Goal: Information Seeking & Learning: Learn about a topic

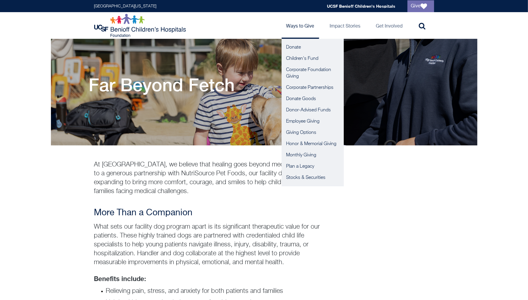
drag, startPoint x: 255, startPoint y: 188, endPoint x: 299, endPoint y: 29, distance: 165.4
click at [298, 25] on link "Ways to Give" at bounding box center [301, 25] width 38 height 27
click at [348, 28] on link "Impact Stories" at bounding box center [345, 25] width 40 height 27
click at [347, 25] on link "Impact Stories" at bounding box center [345, 25] width 40 height 27
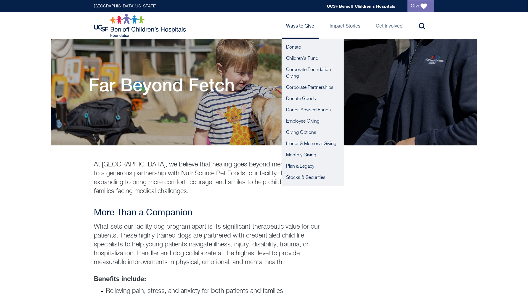
click at [343, 82] on div "Far Beyond Fetch" at bounding box center [264, 102] width 351 height 56
click at [333, 27] on link "Impact Stories" at bounding box center [345, 25] width 40 height 27
click at [301, 30] on link "Ways to Give" at bounding box center [301, 25] width 38 height 27
click at [297, 27] on link "Ways to Give" at bounding box center [301, 25] width 38 height 27
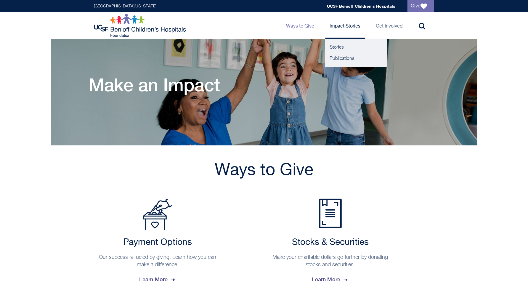
click at [349, 25] on link "Impact Stories" at bounding box center [345, 25] width 40 height 27
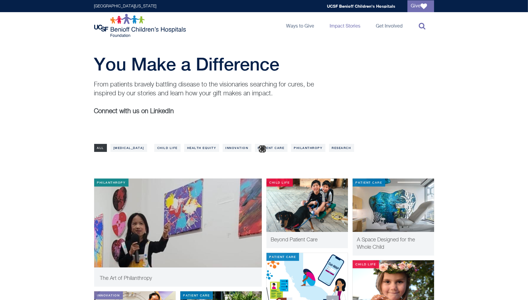
click at [416, 27] on link "Toggle search" at bounding box center [421, 25] width 27 height 27
click at [0, 0] on icon at bounding box center [0, 0] width 0 height 0
click at [424, 26] on icon at bounding box center [422, 25] width 7 height 7
click at [0, 0] on icon at bounding box center [0, 0] width 0 height 0
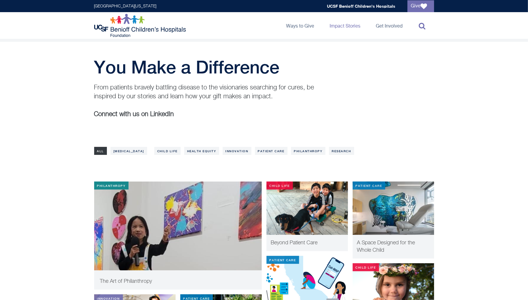
scroll to position [0, 0]
click at [424, 26] on icon at bounding box center [422, 25] width 7 height 7
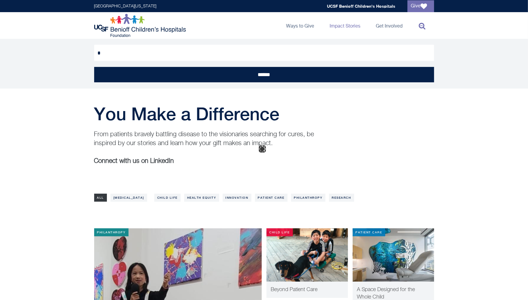
scroll to position [0, 0]
click at [424, 26] on icon at bounding box center [422, 25] width 7 height 7
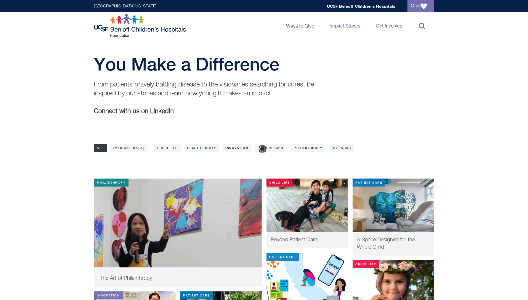
click at [424, 26] on icon at bounding box center [422, 25] width 7 height 7
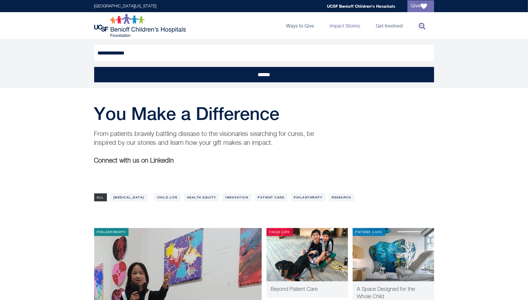
type input "**********"
click at [94, 67] on input "******" at bounding box center [264, 74] width 340 height 15
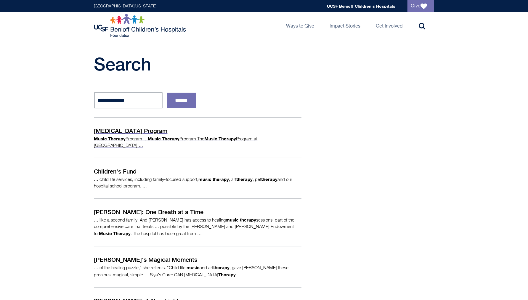
click at [126, 128] on p "Music Therapy Program" at bounding box center [197, 130] width 207 height 9
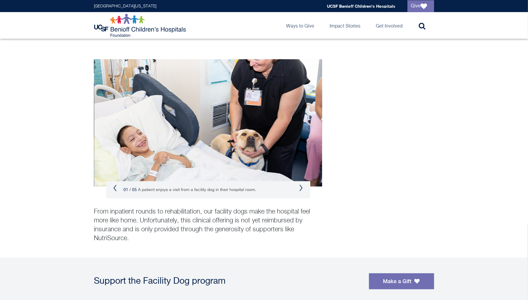
scroll to position [289, 0]
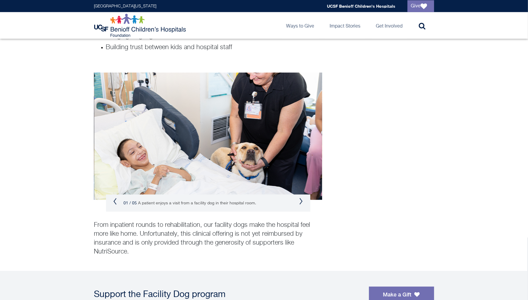
click at [301, 200] on button "Next" at bounding box center [301, 201] width 4 height 7
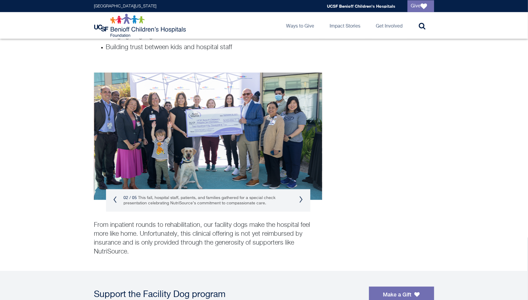
click at [301, 200] on button "Next" at bounding box center [301, 199] width 4 height 7
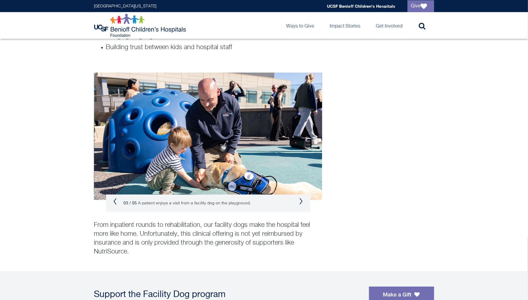
click at [301, 200] on button "Next" at bounding box center [301, 201] width 4 height 7
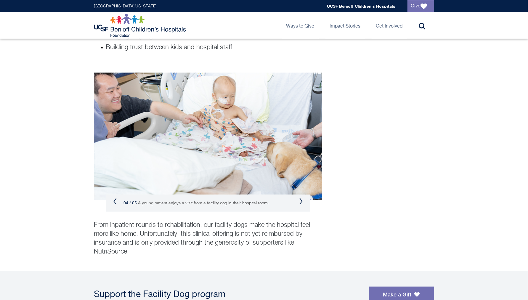
click at [301, 200] on button "Next" at bounding box center [301, 201] width 4 height 7
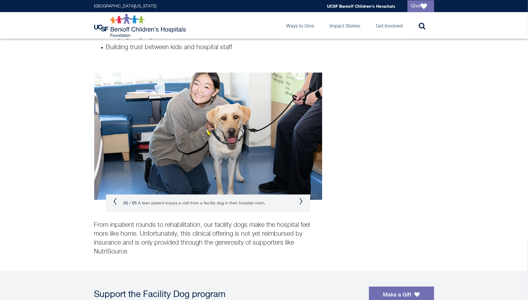
click at [301, 200] on button "Next" at bounding box center [301, 201] width 4 height 7
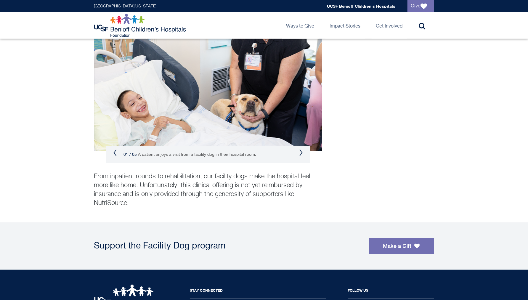
scroll to position [342, 0]
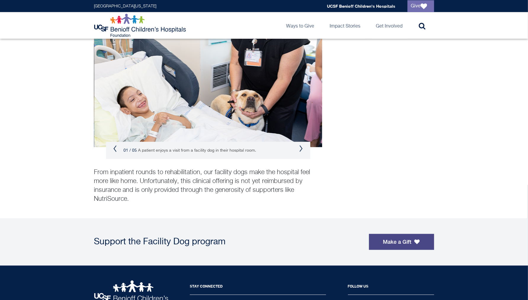
click at [395, 240] on link "Make a Gift" at bounding box center [401, 242] width 65 height 16
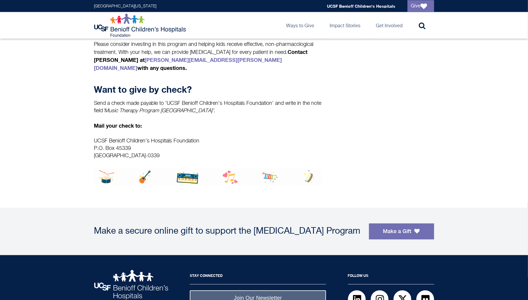
scroll to position [780, 0]
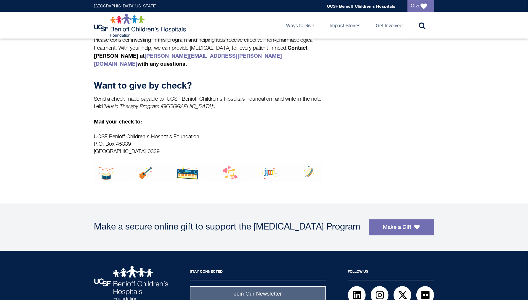
drag, startPoint x: 350, startPoint y: 218, endPoint x: 82, endPoint y: 218, distance: 268.1
click at [82, 218] on section "Make a secure online gift to support the Music Therapy Program Make a Gift" at bounding box center [264, 227] width 528 height 47
click at [339, 48] on link "Stories" at bounding box center [356, 47] width 62 height 11
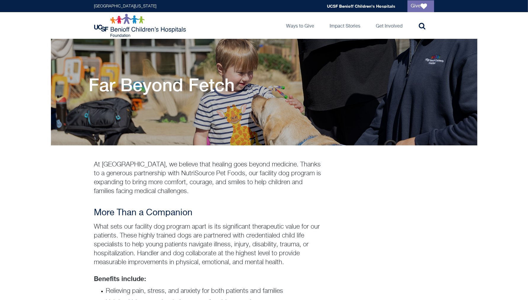
drag, startPoint x: 247, startPoint y: 191, endPoint x: 90, endPoint y: 165, distance: 159.3
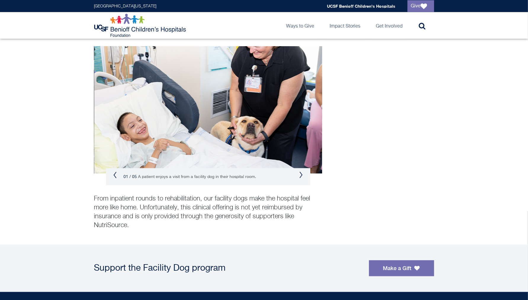
scroll to position [329, 0]
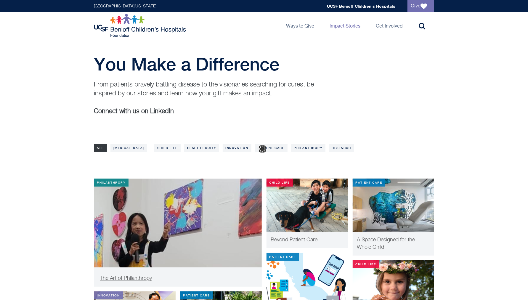
click at [145, 221] on img at bounding box center [178, 232] width 168 height 107
click at [318, 214] on img at bounding box center [307, 205] width 81 height 53
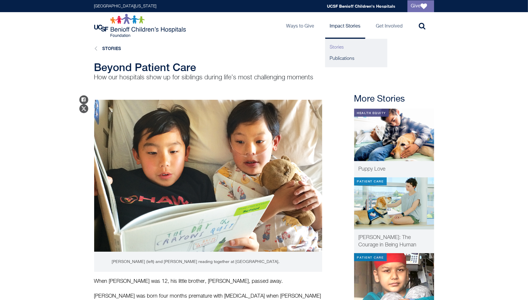
click at [339, 47] on link "Stories" at bounding box center [356, 47] width 62 height 11
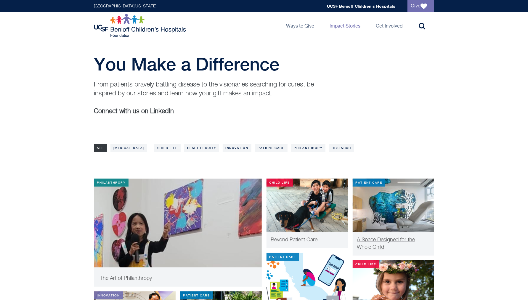
click at [413, 238] on span "A Space Designed for the Whole Child" at bounding box center [386, 243] width 58 height 13
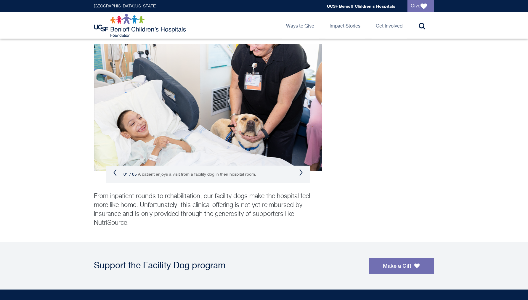
scroll to position [318, 0]
click at [414, 264] on link "Make a Gift" at bounding box center [401, 266] width 65 height 16
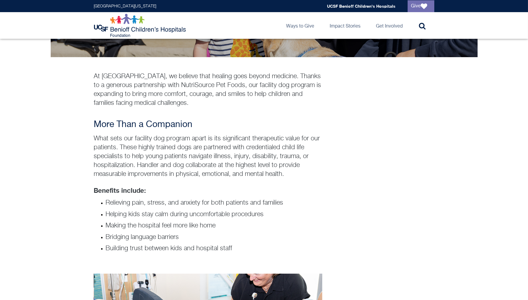
scroll to position [89, 0]
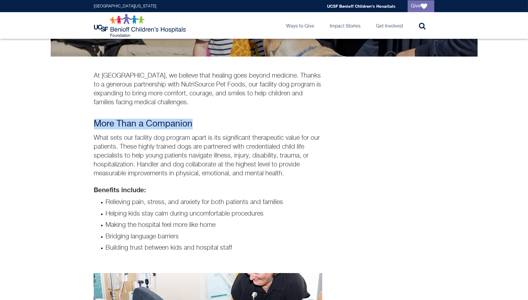
drag, startPoint x: 223, startPoint y: 122, endPoint x: 107, endPoint y: 115, distance: 116.0
click at [107, 115] on div "At [GEOGRAPHIC_DATA], we believe that healing goes beyond medicine. Thanks to a…" at bounding box center [208, 167] width 228 height 193
copy h3 "More Than a Companion"
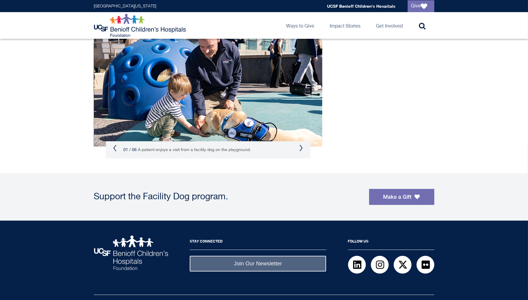
scroll to position [384, 0]
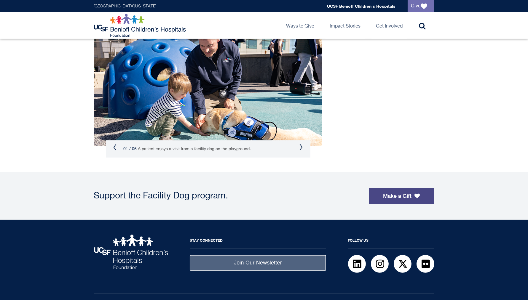
click at [384, 201] on link "Make a Gift" at bounding box center [401, 196] width 65 height 16
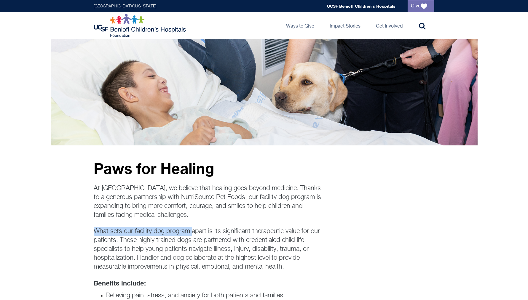
drag, startPoint x: 96, startPoint y: 230, endPoint x: 191, endPoint y: 230, distance: 95.1
click at [191, 230] on p "What sets our facility dog program apart is its significant therapeutic value f…" at bounding box center [208, 249] width 228 height 44
click at [230, 245] on p "What sets our facility dog program apart is its significant therapeutic value f…" at bounding box center [208, 249] width 228 height 44
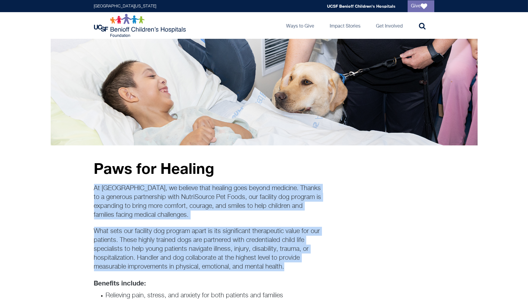
drag, startPoint x: 291, startPoint y: 267, endPoint x: 78, endPoint y: 186, distance: 228.0
click at [78, 186] on main "Paws for Healing At UCSF Benioff Children’s Hospitals, we believe that healing …" at bounding box center [264, 297] width 528 height 517
copy div "At UCSF Benioff Children’s Hospitals, we believe that healing goes beyond medic…"
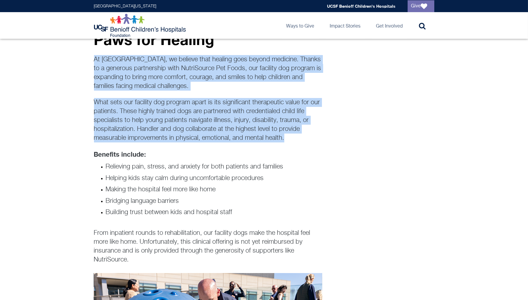
scroll to position [127, 0]
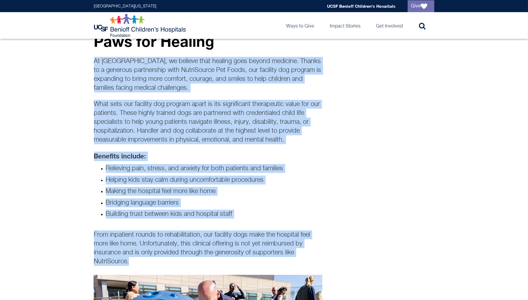
drag, startPoint x: 137, startPoint y: 260, endPoint x: 88, endPoint y: 57, distance: 209.0
click at [88, 57] on main "Paws for Healing At UCSF Benioff Children’s Hospitals, we believe that healing …" at bounding box center [264, 170] width 528 height 517
copy div "At UCSF Benioff Children’s Hospitals, we believe that healing goes beyond medic…"
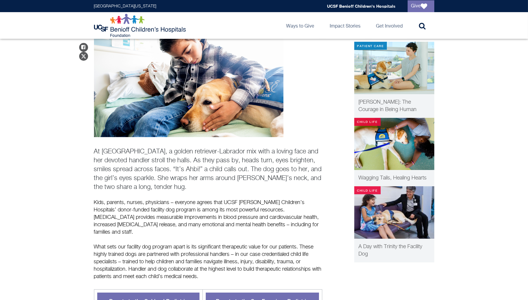
scroll to position [64, 0]
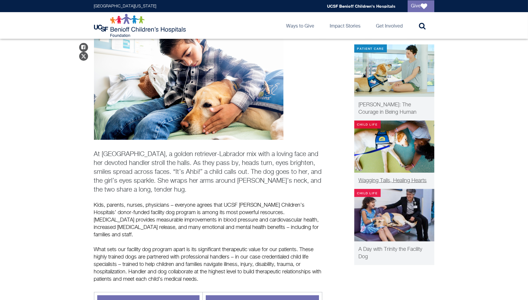
click at [402, 145] on img at bounding box center [394, 147] width 80 height 52
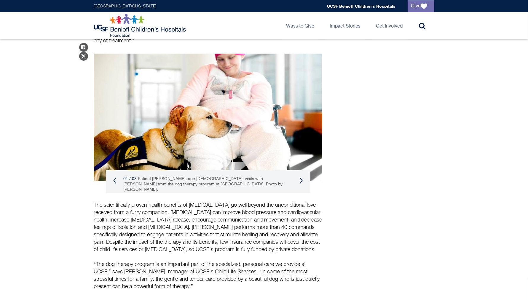
scroll to position [183, 0]
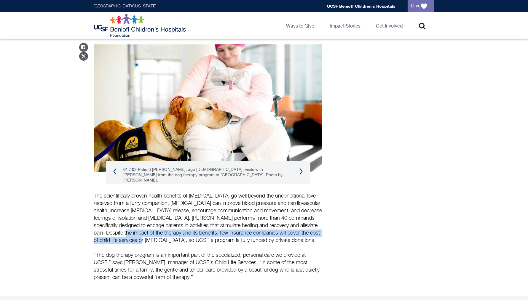
drag, startPoint x: 171, startPoint y: 236, endPoint x: 144, endPoint y: 227, distance: 28.8
click at [144, 227] on p "The scientifically proven health benefits of animal-assisted therapy go well be…" at bounding box center [208, 219] width 228 height 52
click at [125, 224] on p "The scientifically proven health benefits of animal-assisted therapy go well be…" at bounding box center [208, 219] width 228 height 52
drag, startPoint x: 125, startPoint y: 224, endPoint x: 151, endPoint y: 239, distance: 29.6
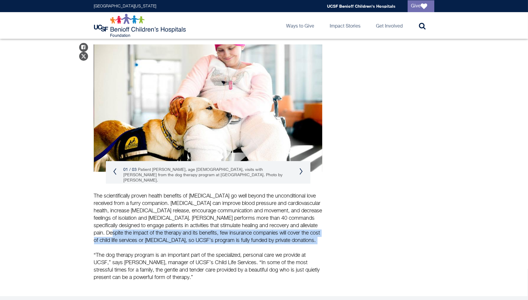
click at [151, 239] on p "The scientifically proven health benefits of animal-assisted therapy go well be…" at bounding box center [208, 219] width 228 height 52
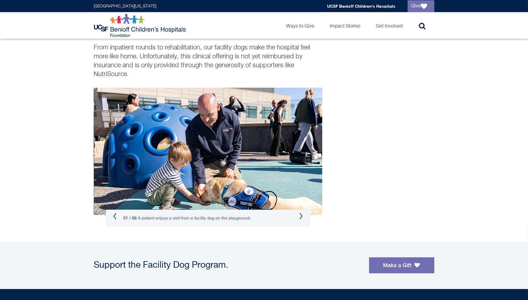
scroll to position [302, 0]
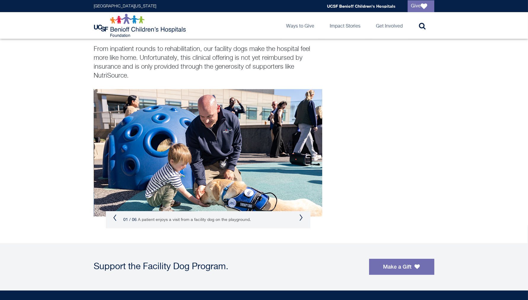
click at [302, 217] on div "01 / 06 A patient enjoys a visit from a facility dog on the playground." at bounding box center [208, 219] width 204 height 17
click at [302, 218] on button "Next" at bounding box center [301, 217] width 4 height 7
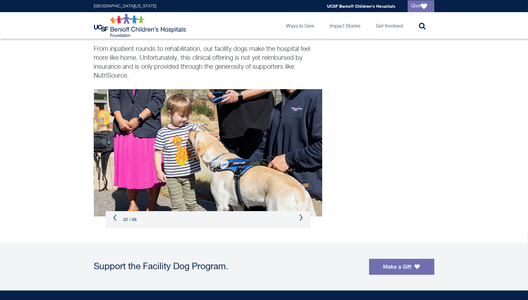
click at [115, 217] on button "Previous" at bounding box center [115, 217] width 4 height 7
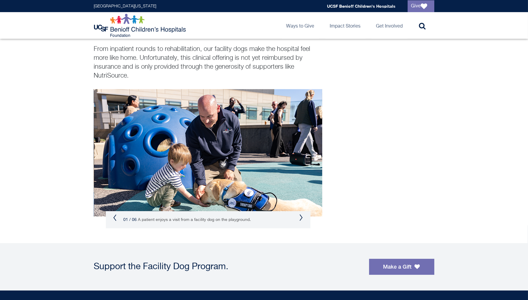
click at [302, 216] on button "Next" at bounding box center [301, 217] width 4 height 7
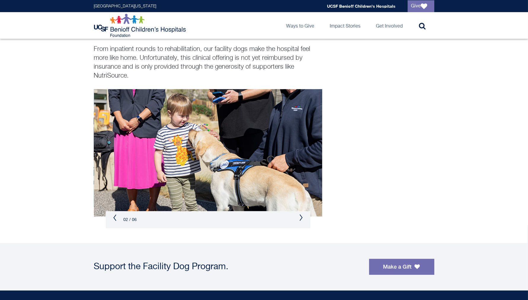
click at [300, 218] on button "Next" at bounding box center [301, 217] width 4 height 7
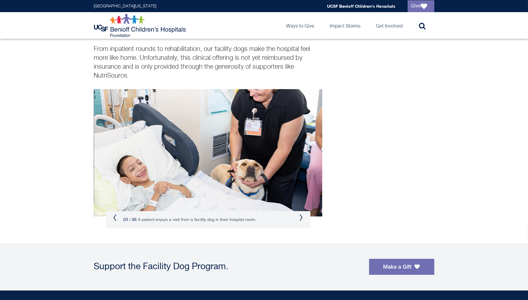
click at [302, 217] on div "03 / 06 A patient enjoys a visit from a facility dog in their hospital room." at bounding box center [208, 219] width 204 height 17
click at [300, 219] on button "Next" at bounding box center [301, 217] width 4 height 7
click at [300, 218] on button "Next" at bounding box center [301, 217] width 4 height 7
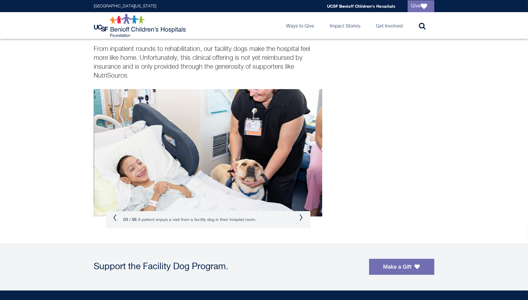
click at [300, 218] on button "Next" at bounding box center [301, 217] width 4 height 7
click at [115, 217] on button "Previous" at bounding box center [115, 217] width 4 height 7
click at [191, 162] on img at bounding box center [208, 152] width 228 height 127
click at [301, 218] on button "Next" at bounding box center [301, 217] width 4 height 7
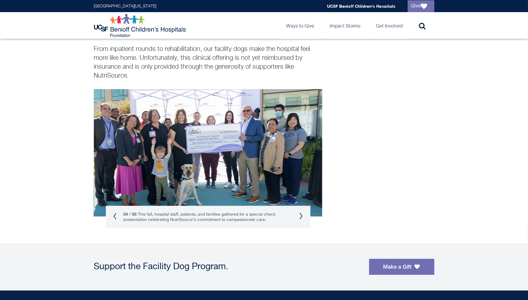
click at [301, 218] on button "Next" at bounding box center [301, 216] width 4 height 7
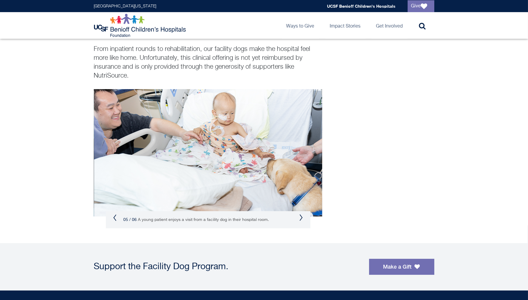
click at [301, 218] on button "Next" at bounding box center [301, 217] width 4 height 7
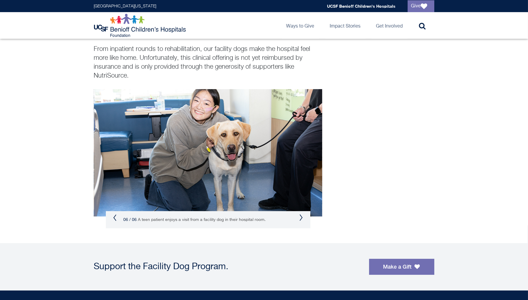
click at [299, 219] on div "06 / 06 A teen patient enjoys a visit from a facility dog in their hospital roo…" at bounding box center [208, 219] width 204 height 17
click at [116, 217] on button "Previous" at bounding box center [115, 217] width 4 height 7
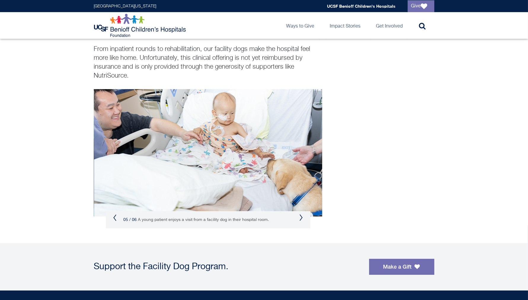
click at [116, 217] on button "Previous" at bounding box center [115, 217] width 4 height 7
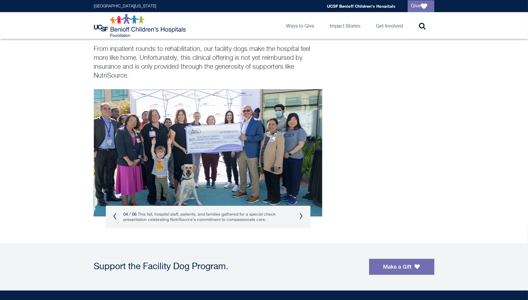
click at [111, 213] on div "04 / 06 This fall, hospital staff, patients, and families gathered for a specia…" at bounding box center [208, 217] width 204 height 23
click at [115, 217] on button "Previous" at bounding box center [115, 216] width 4 height 7
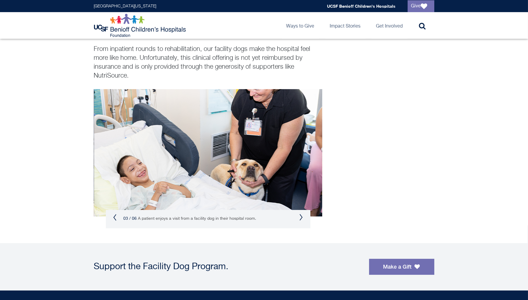
click at [116, 217] on button "Previous" at bounding box center [115, 217] width 4 height 7
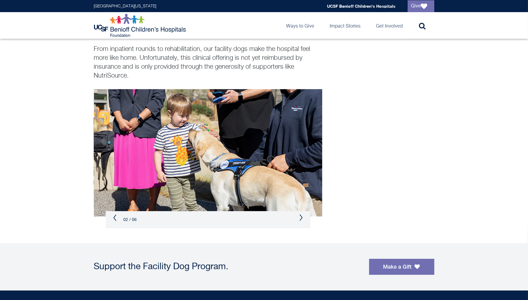
click at [116, 217] on button "Previous" at bounding box center [115, 217] width 4 height 7
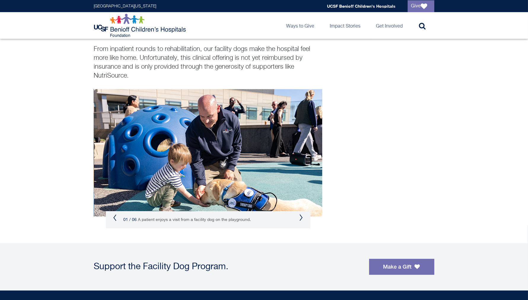
click at [300, 216] on button "Next" at bounding box center [301, 217] width 4 height 7
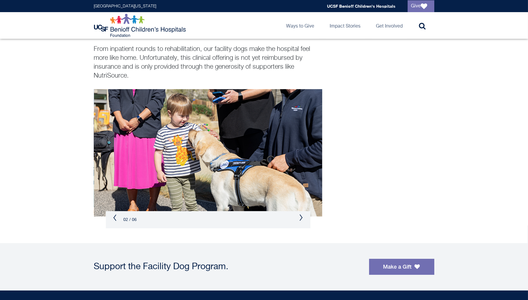
click at [114, 219] on button "Previous" at bounding box center [115, 217] width 4 height 7
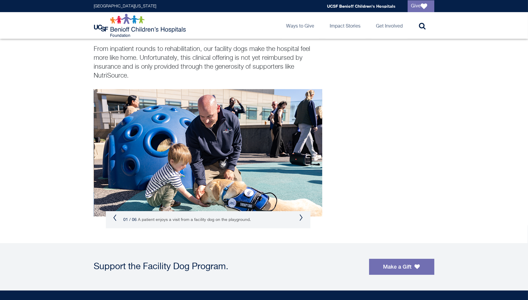
click at [301, 218] on button "Next" at bounding box center [301, 217] width 4 height 7
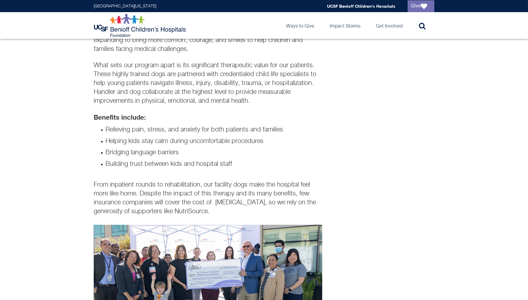
scroll to position [169, 0]
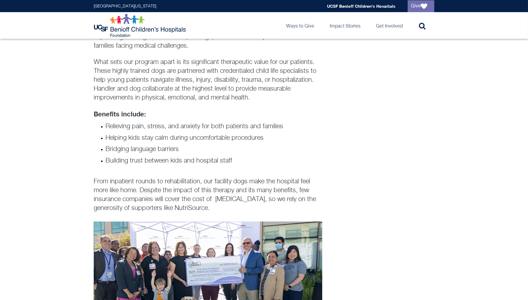
drag, startPoint x: 243, startPoint y: 205, endPoint x: 183, endPoint y: 199, distance: 60.1
click at [183, 199] on p "From inpatient rounds to rehabilitation, our facility dogs make the hospital fe…" at bounding box center [208, 195] width 228 height 36
copy p "the cost of [MEDICAL_DATA], so we rely on the generosity of supporters like Nut…"
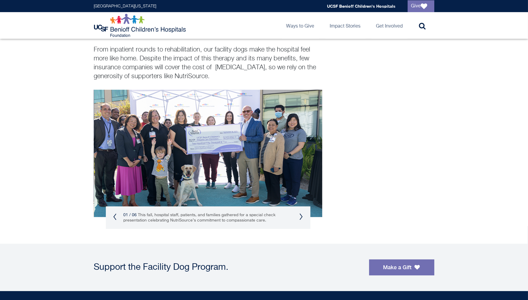
scroll to position [304, 0]
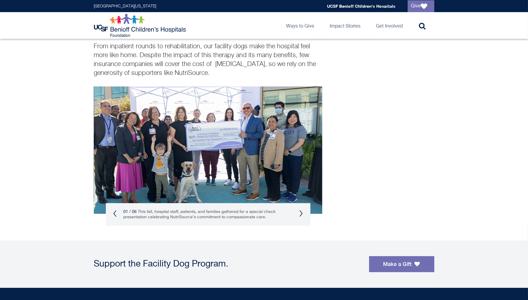
click at [403, 159] on div "Paws for Healing At [GEOGRAPHIC_DATA], we believe that healing goes beyond medi…" at bounding box center [264, 33] width 340 height 385
drag, startPoint x: 238, startPoint y: 71, endPoint x: 164, endPoint y: 65, distance: 73.7
click at [164, 65] on p "From inpatient rounds to rehabilitation, our facility dogs make the hospital fe…" at bounding box center [208, 60] width 228 height 36
copy p "cover the cost of [MEDICAL_DATA], so we rely on the generosity of supporters li…"
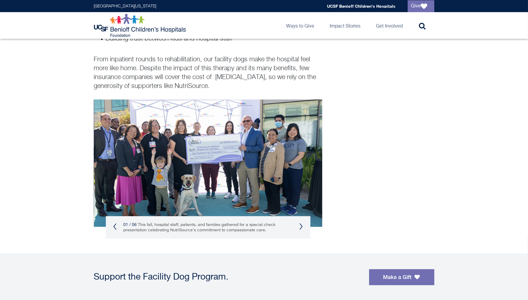
scroll to position [292, 0]
